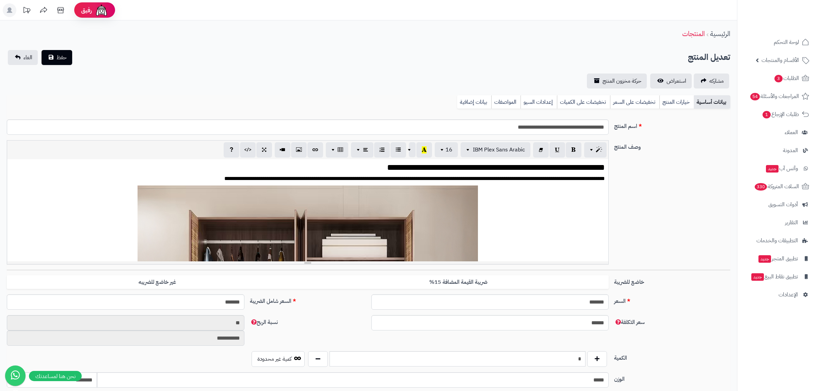
scroll to position [376, 0]
click at [469, 100] on link "بيانات إضافية" at bounding box center [474, 102] width 34 height 14
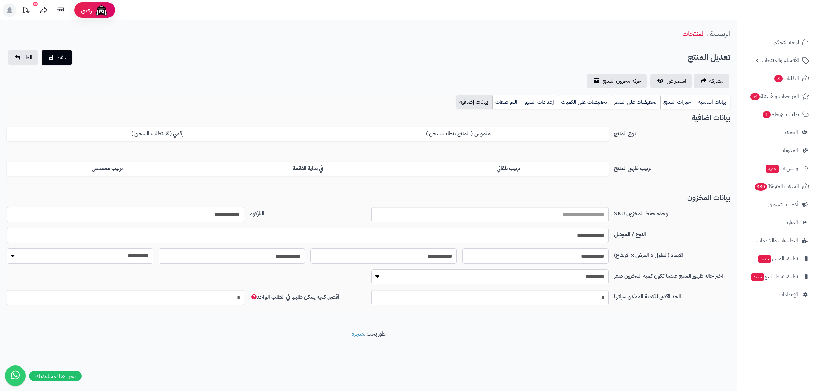
click at [216, 218] on input "**********" at bounding box center [126, 214] width 238 height 15
click at [721, 98] on link "بيانات أساسية" at bounding box center [712, 102] width 35 height 14
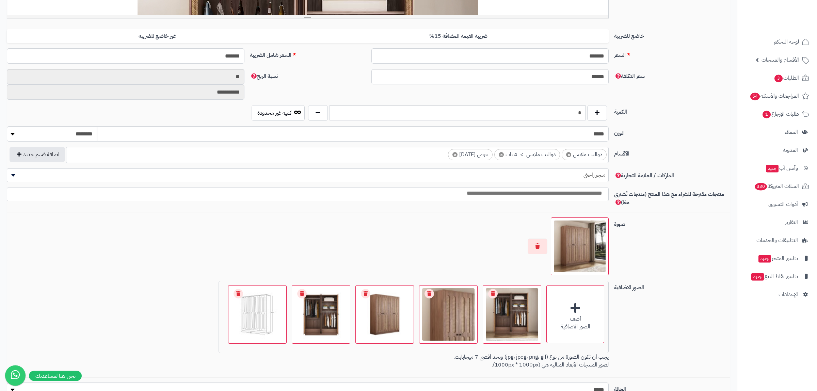
scroll to position [304, 0]
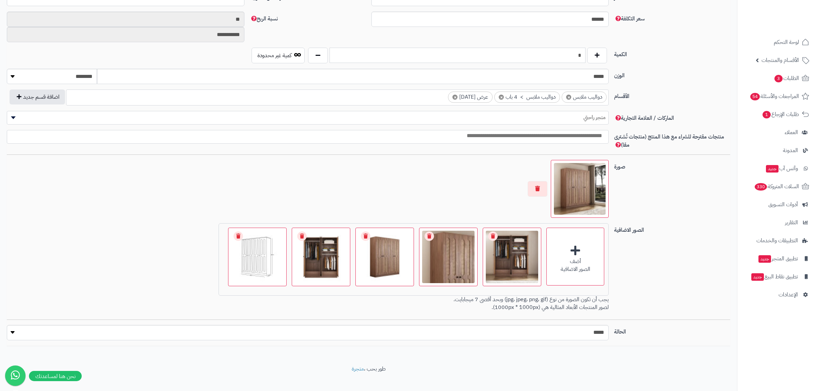
drag, startPoint x: 567, startPoint y: 54, endPoint x: 586, endPoint y: 56, distance: 19.1
click at [586, 56] on input "*" at bounding box center [458, 55] width 256 height 15
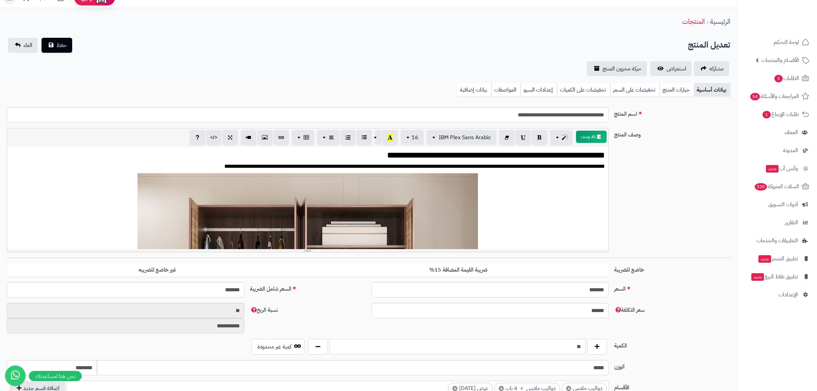
scroll to position [0, 0]
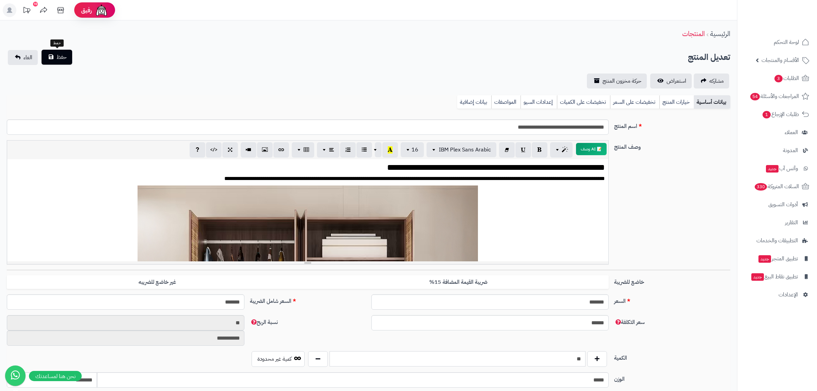
type input "**"
click at [65, 60] on span "حفظ" at bounding box center [62, 57] width 10 height 8
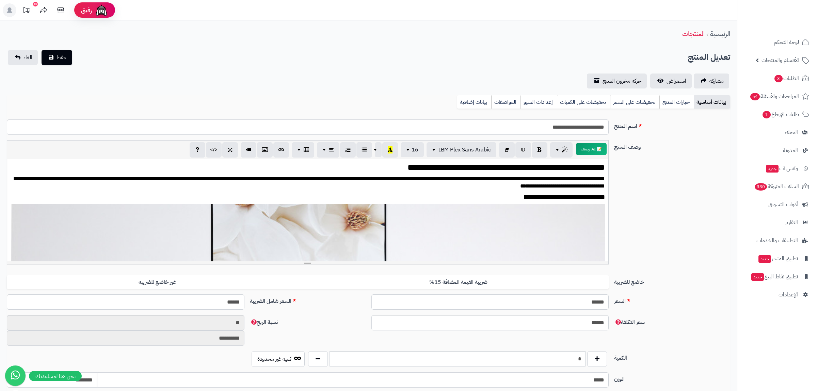
scroll to position [140, 0]
click at [478, 104] on link "بيانات إضافية" at bounding box center [474, 102] width 34 height 14
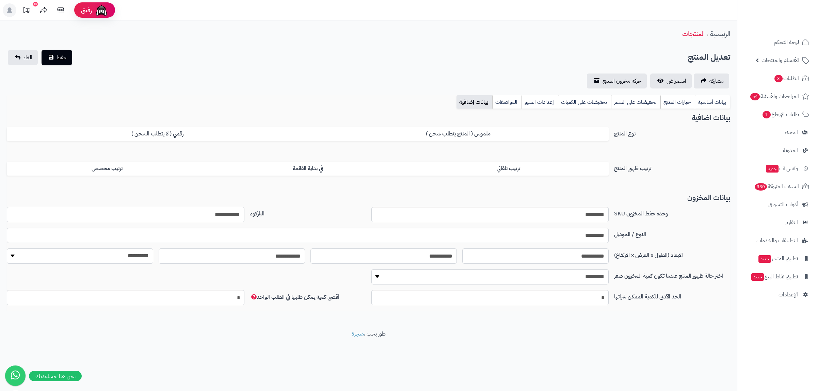
click at [232, 214] on input "**********" at bounding box center [126, 214] width 238 height 15
click at [711, 104] on link "بيانات أساسية" at bounding box center [712, 102] width 35 height 14
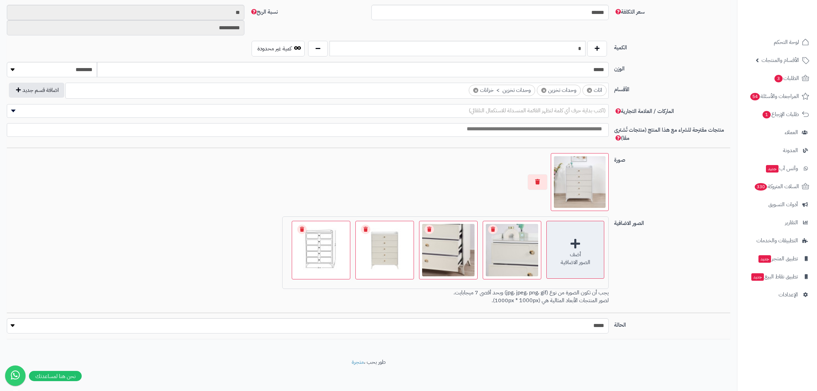
scroll to position [313, 0]
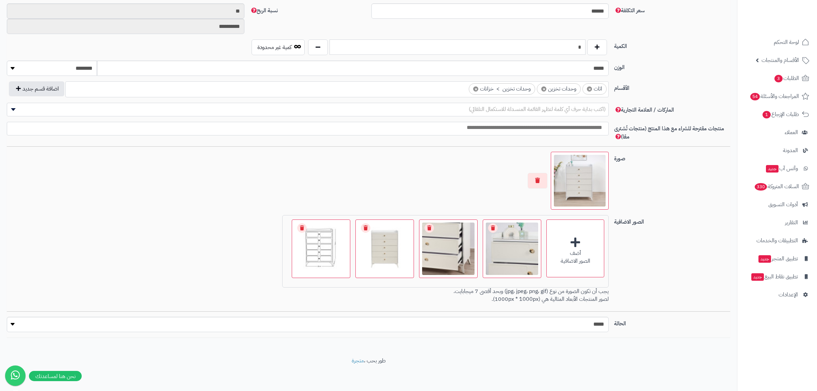
drag, startPoint x: 571, startPoint y: 46, endPoint x: 586, endPoint y: 46, distance: 15.0
click at [586, 46] on input "*" at bounding box center [458, 47] width 256 height 15
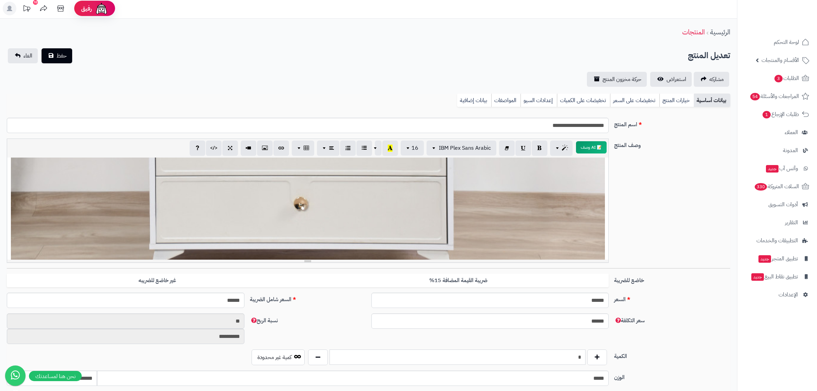
scroll to position [0, 0]
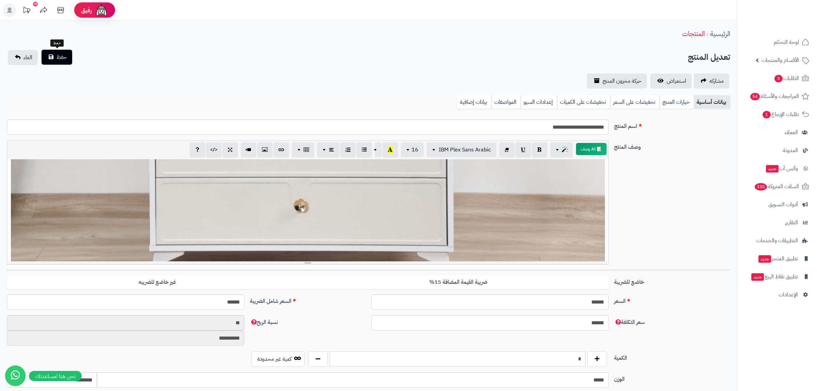
type input "*"
click at [61, 59] on span "حفظ" at bounding box center [62, 57] width 10 height 8
